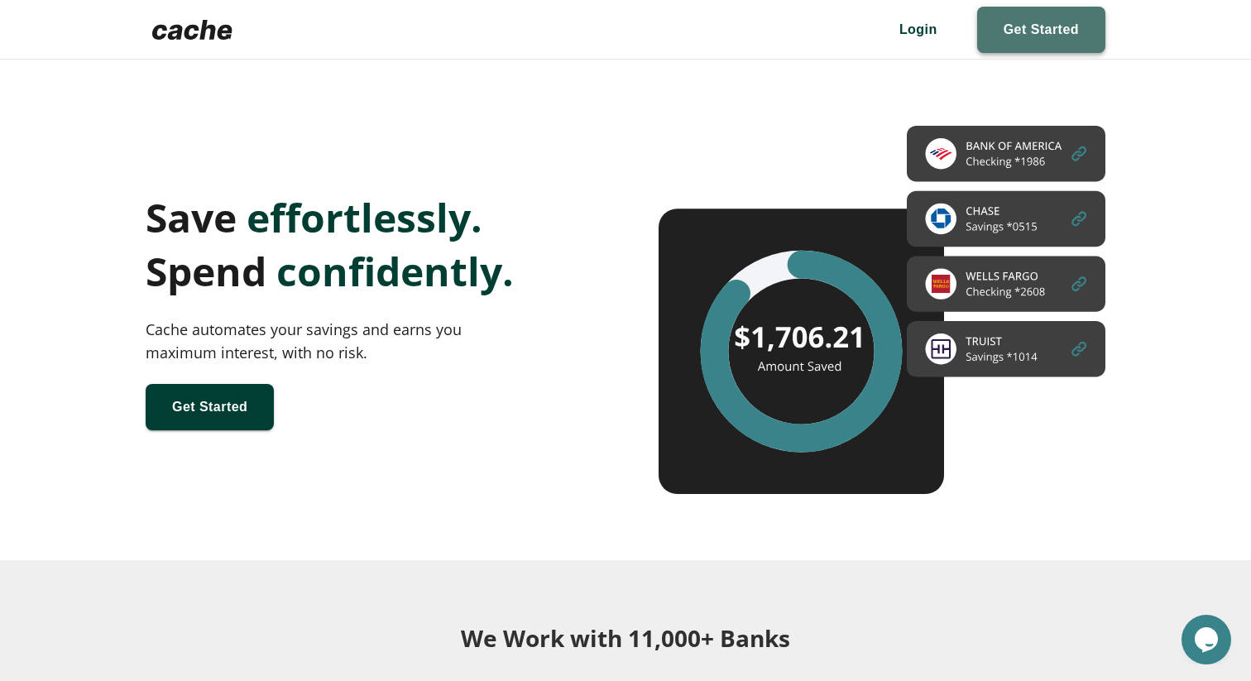
click at [1035, 17] on span at bounding box center [1041, 30] width 128 height 46
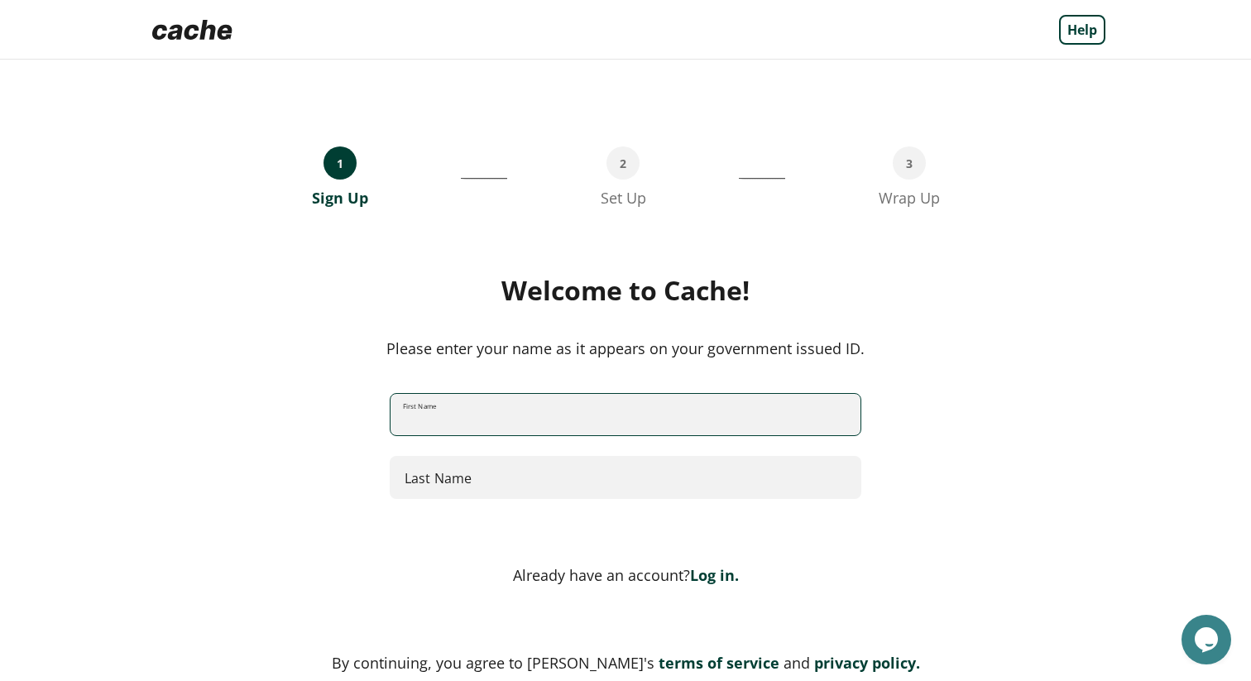
click at [506, 424] on input "First Name" at bounding box center [626, 415] width 470 height 44
type input "******"
click at [490, 484] on input "Last Name" at bounding box center [626, 478] width 472 height 44
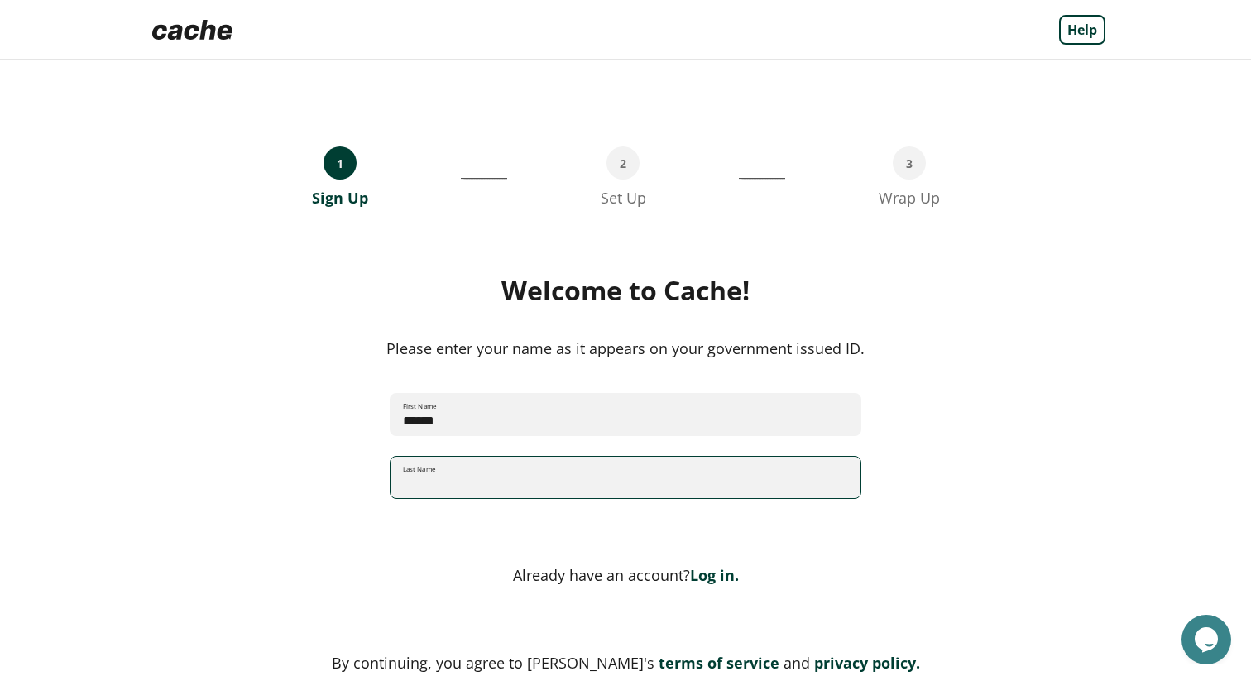
click at [708, 571] on link "Log in." at bounding box center [714, 575] width 49 height 20
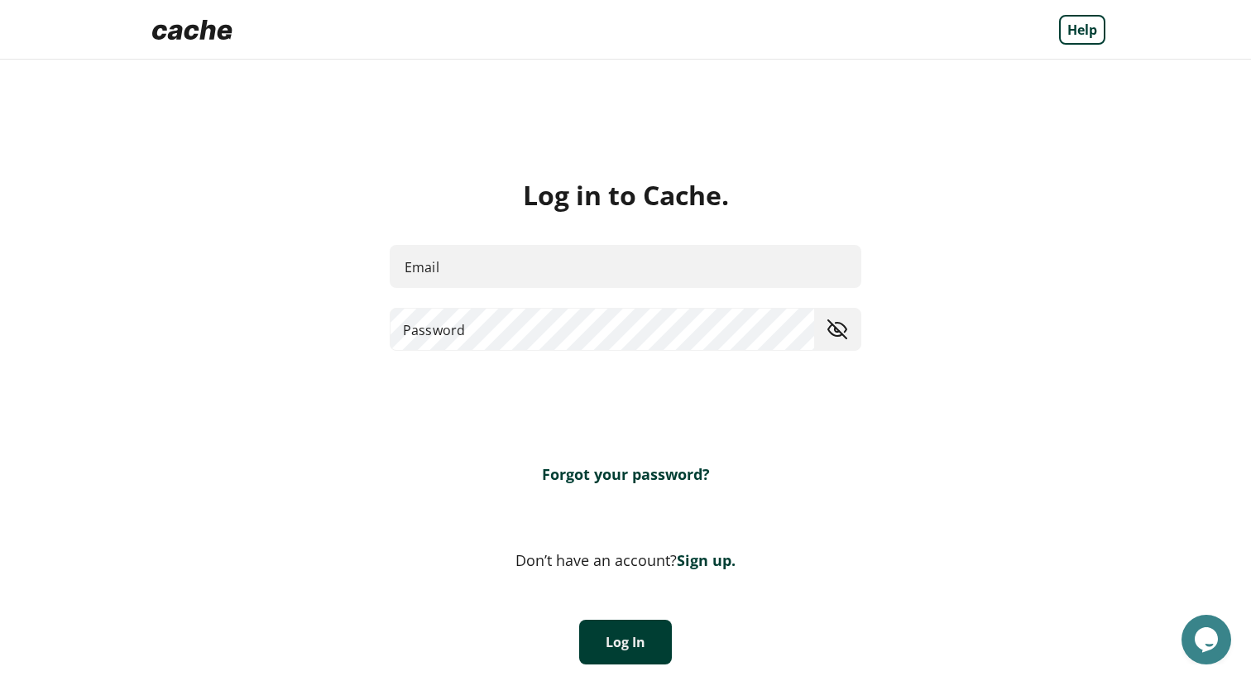
click at [510, 252] on input "Email" at bounding box center [626, 266] width 472 height 44
